Goal: Contribute content: Contribute content

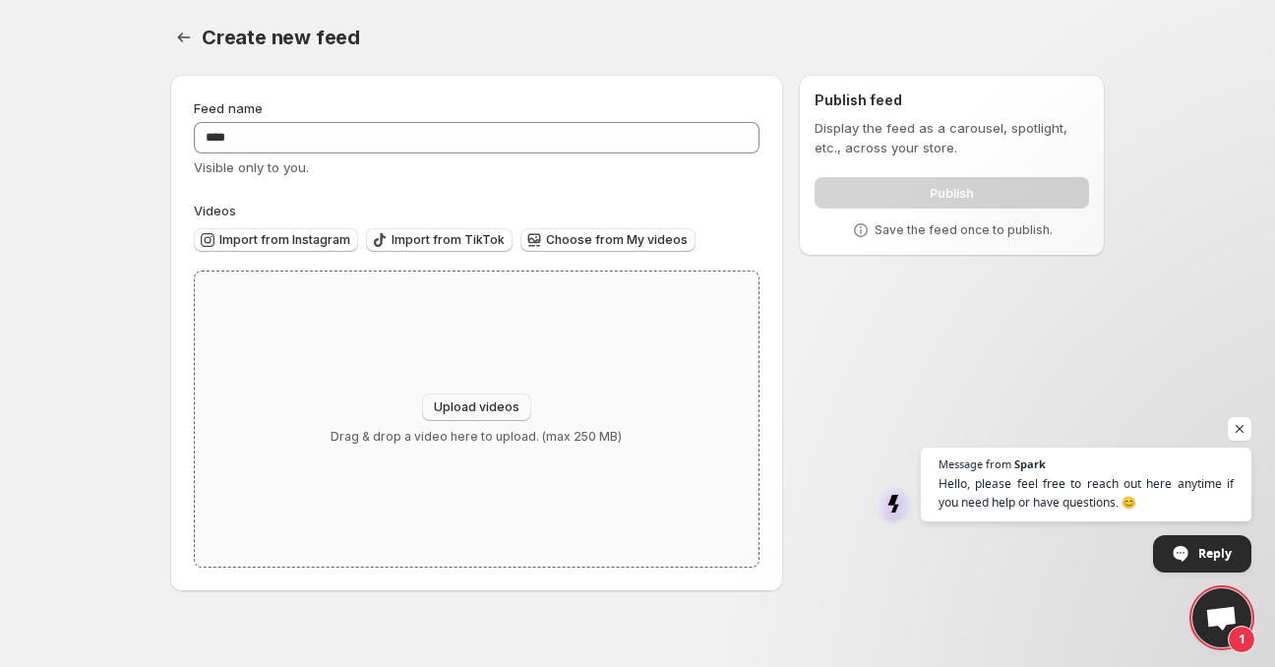
click at [510, 395] on button "Upload videos" at bounding box center [476, 408] width 109 height 28
click at [485, 400] on span "Upload videos" at bounding box center [477, 407] width 86 height 16
click at [479, 399] on button "Upload videos" at bounding box center [476, 408] width 109 height 28
click at [480, 405] on span "Upload videos" at bounding box center [477, 407] width 86 height 16
type input "**********"
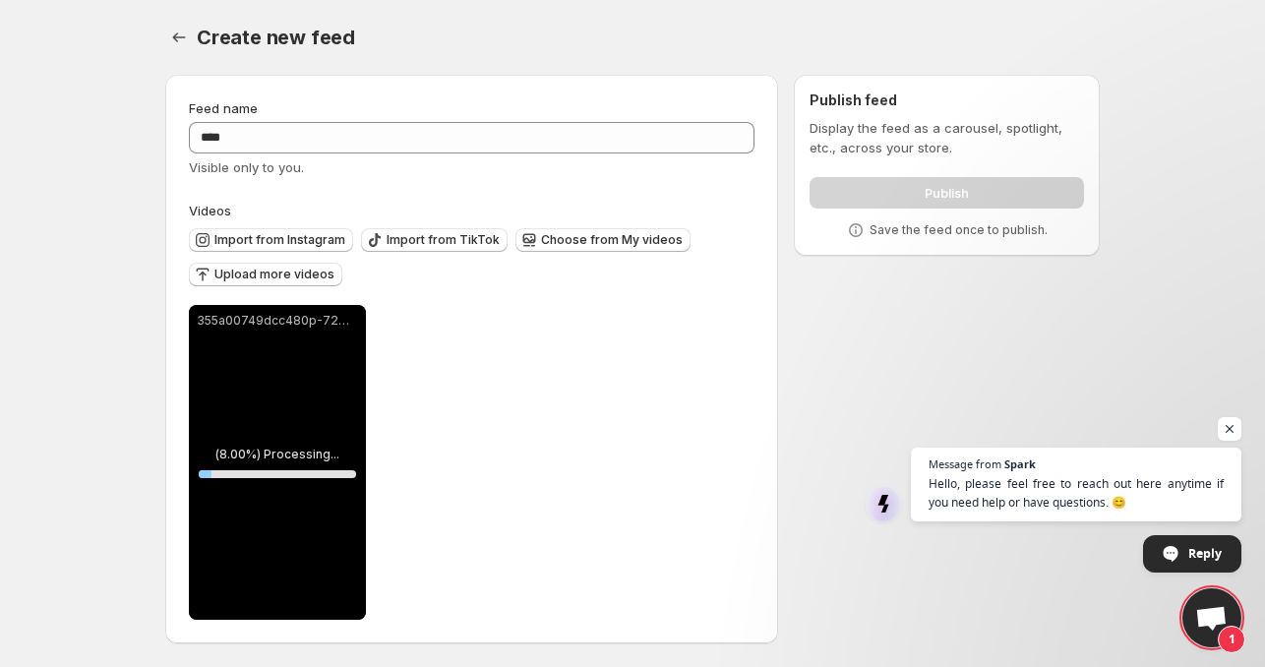
drag, startPoint x: 607, startPoint y: 247, endPoint x: 577, endPoint y: 326, distance: 84.4
click at [577, 326] on div "**********" at bounding box center [472, 410] width 566 height 419
click at [275, 269] on span "Upload more videos" at bounding box center [274, 275] width 120 height 16
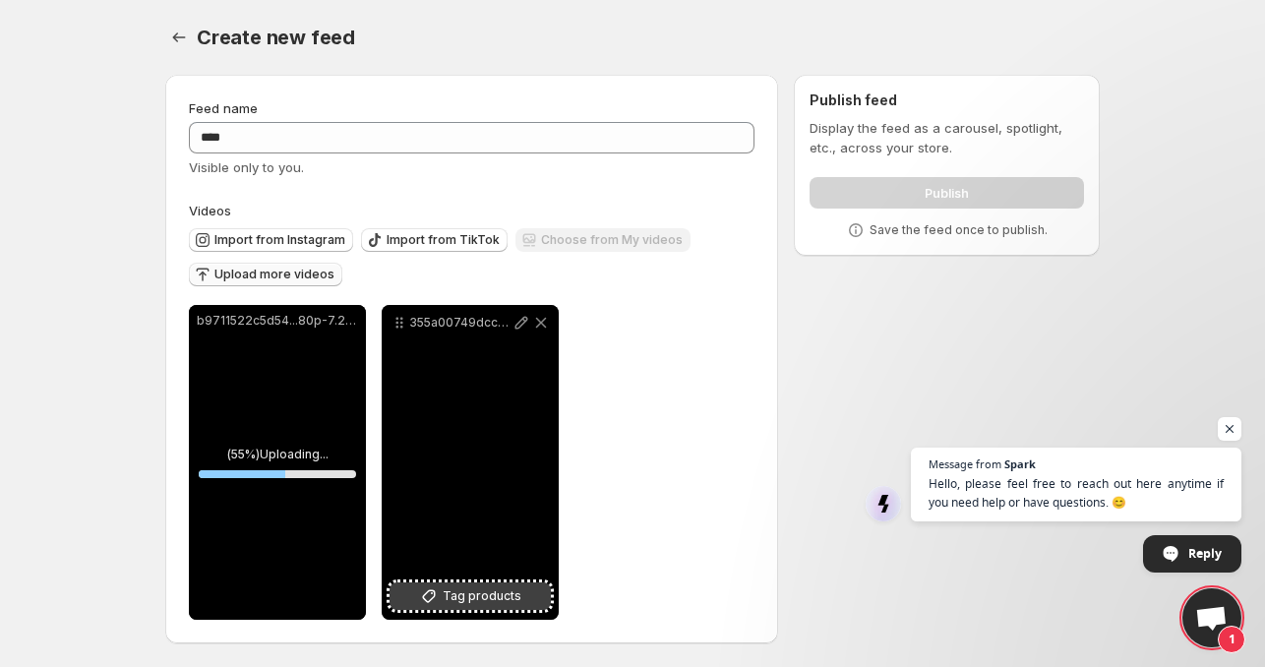
click at [456, 590] on span "Tag products" at bounding box center [482, 596] width 79 height 20
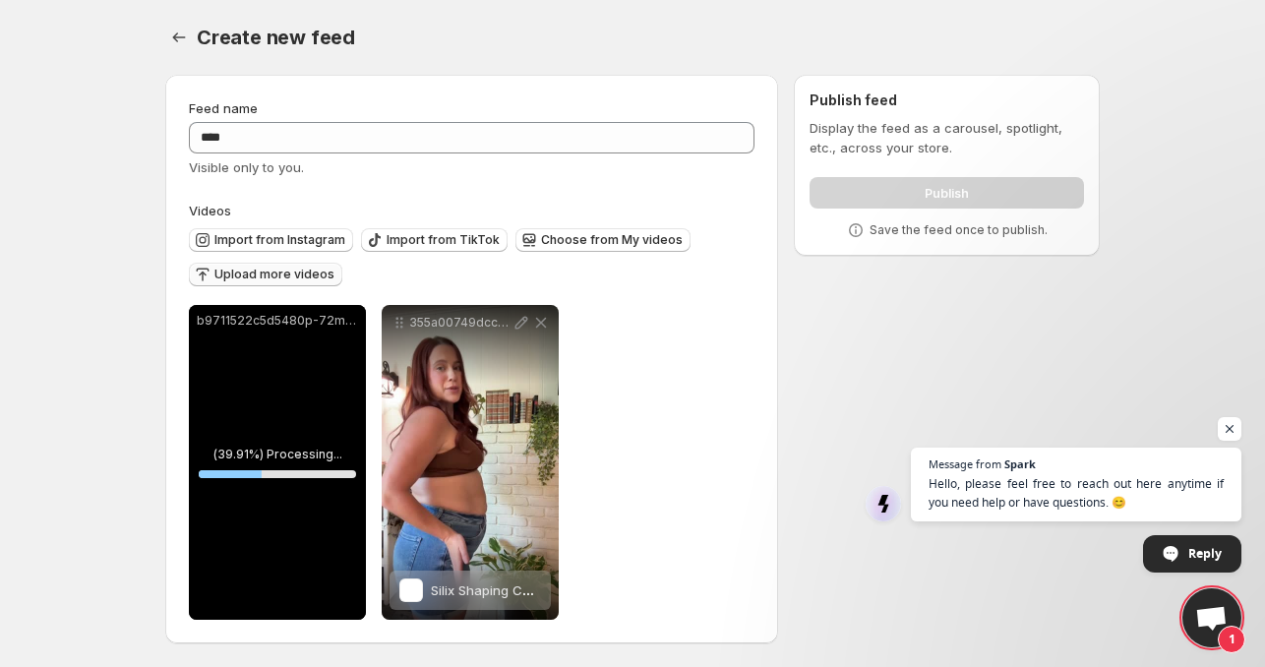
click at [302, 274] on span "Upload more videos" at bounding box center [274, 275] width 120 height 16
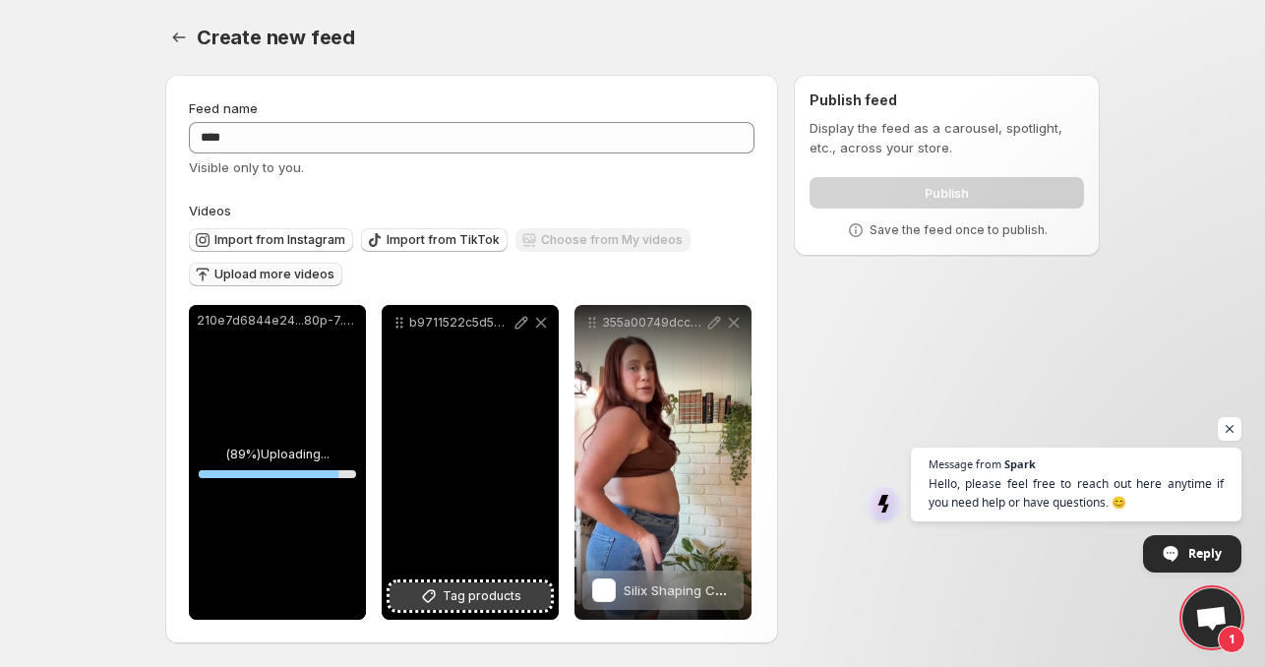
click at [462, 603] on span "Tag products" at bounding box center [482, 596] width 79 height 20
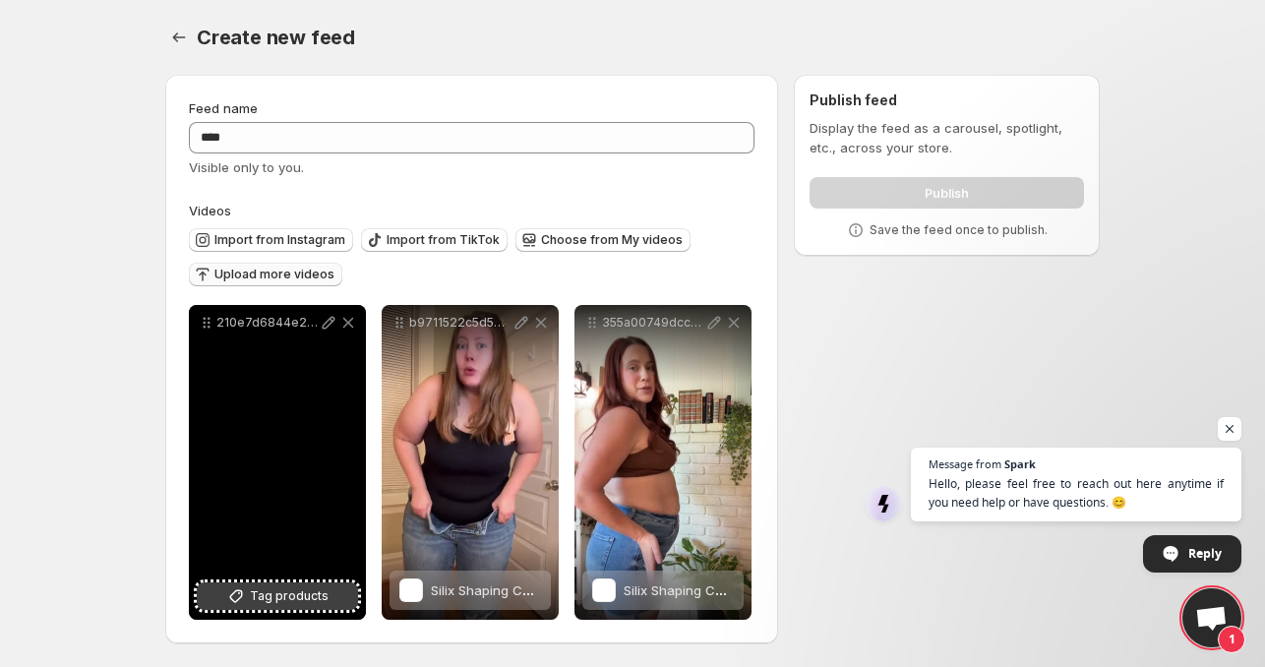
click at [315, 596] on span "Tag products" at bounding box center [289, 596] width 79 height 20
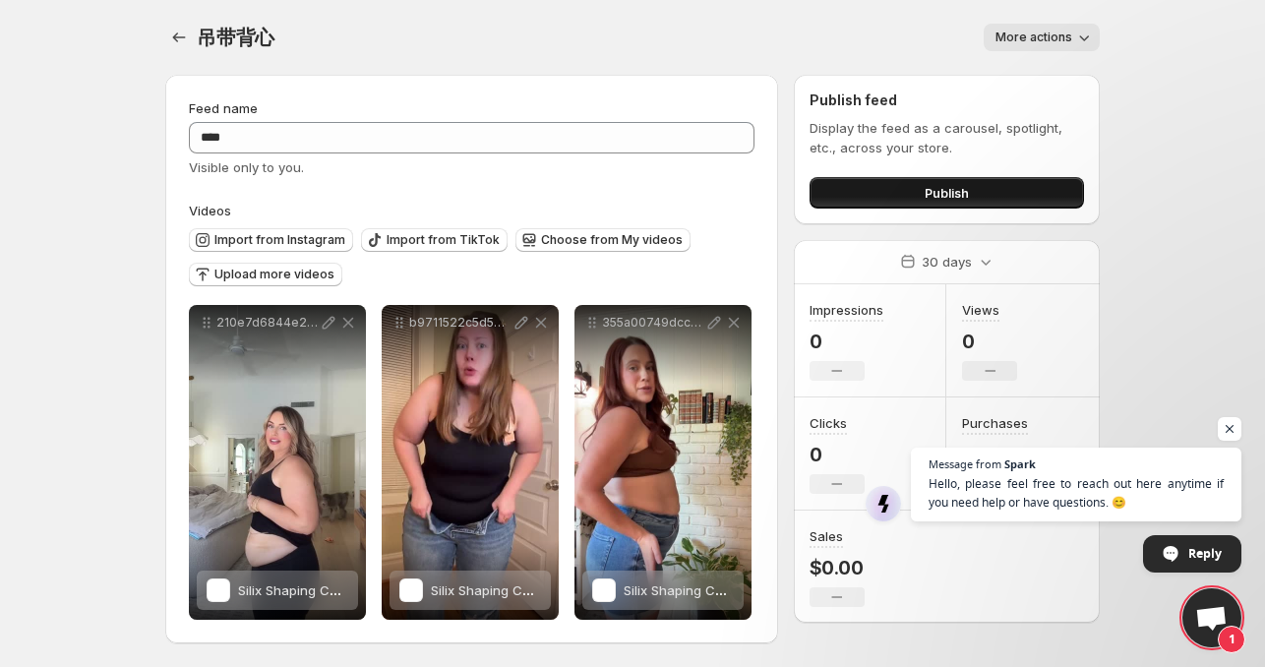
click at [875, 196] on button "Publish" at bounding box center [947, 192] width 274 height 31
click at [173, 28] on icon "Settings" at bounding box center [179, 38] width 20 height 20
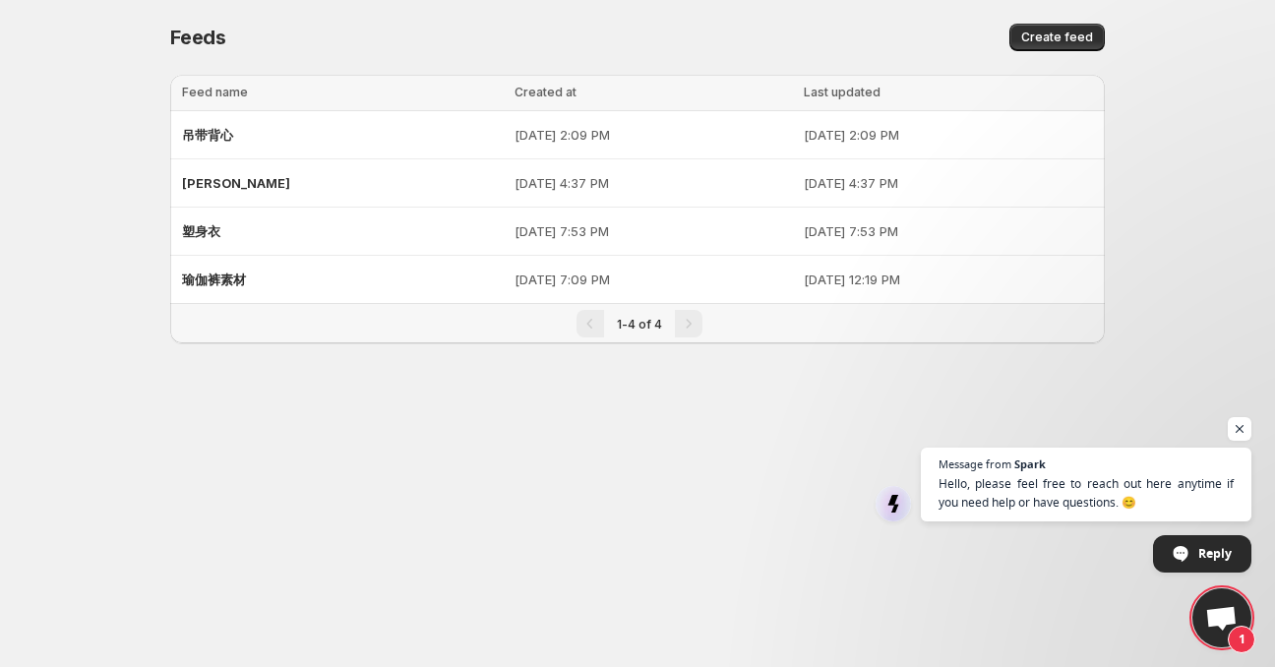
drag, startPoint x: 1198, startPoint y: 63, endPoint x: 1198, endPoint y: 11, distance: 52.1
click at [1198, 63] on body "Home Feeds Videos Subscription Settings Feeds. This page is ready Feeds Create …" at bounding box center [637, 333] width 1275 height 667
